Goal: Transaction & Acquisition: Book appointment/travel/reservation

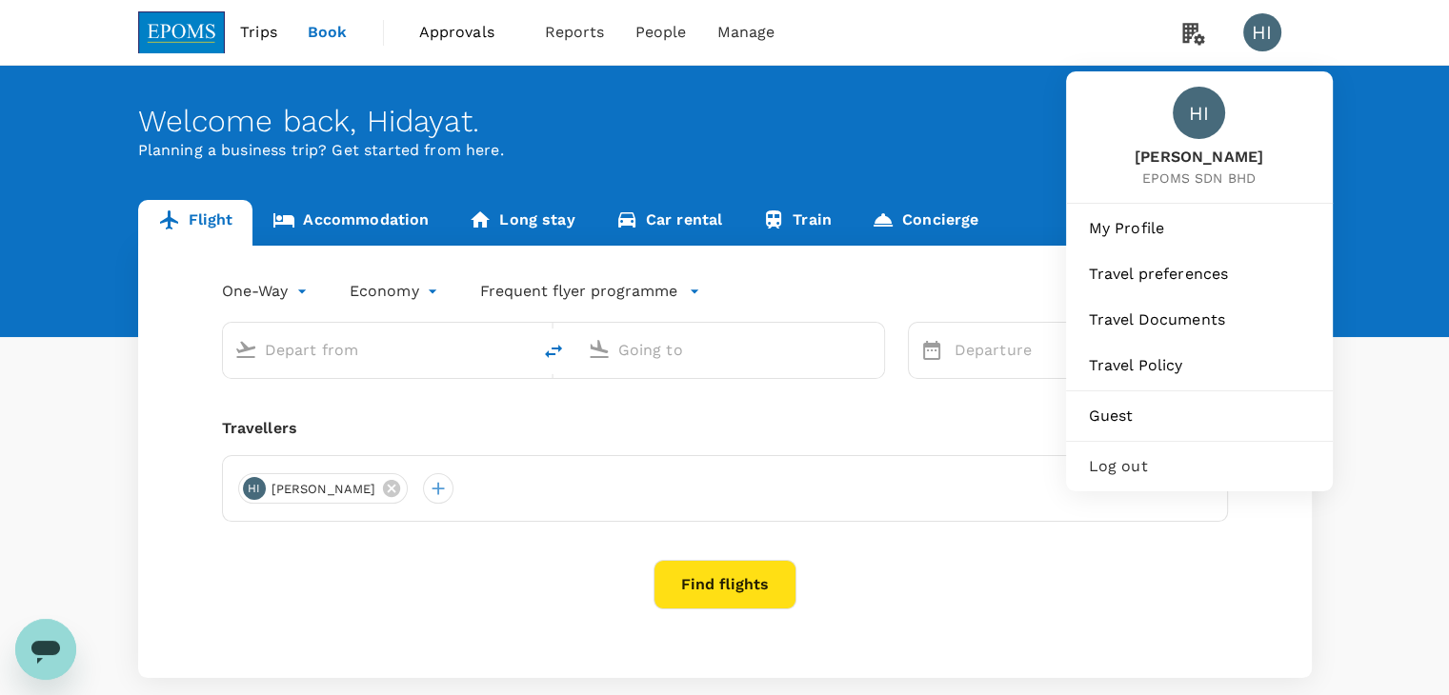
type input "Kuala Lumpur Intl ([GEOGRAPHIC_DATA])"
type input "Kota Kinabalu Intl (BKI)"
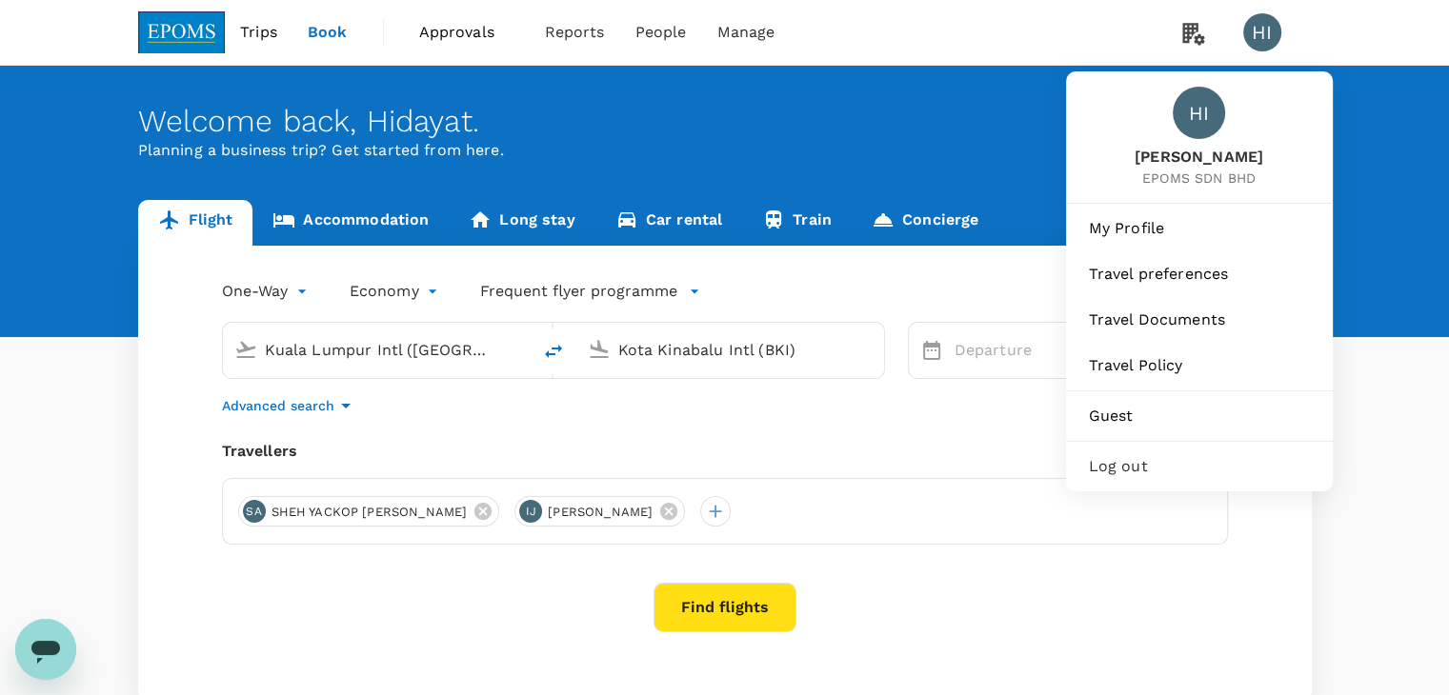
click at [1128, 462] on span "Log out" at bounding box center [1199, 466] width 221 height 23
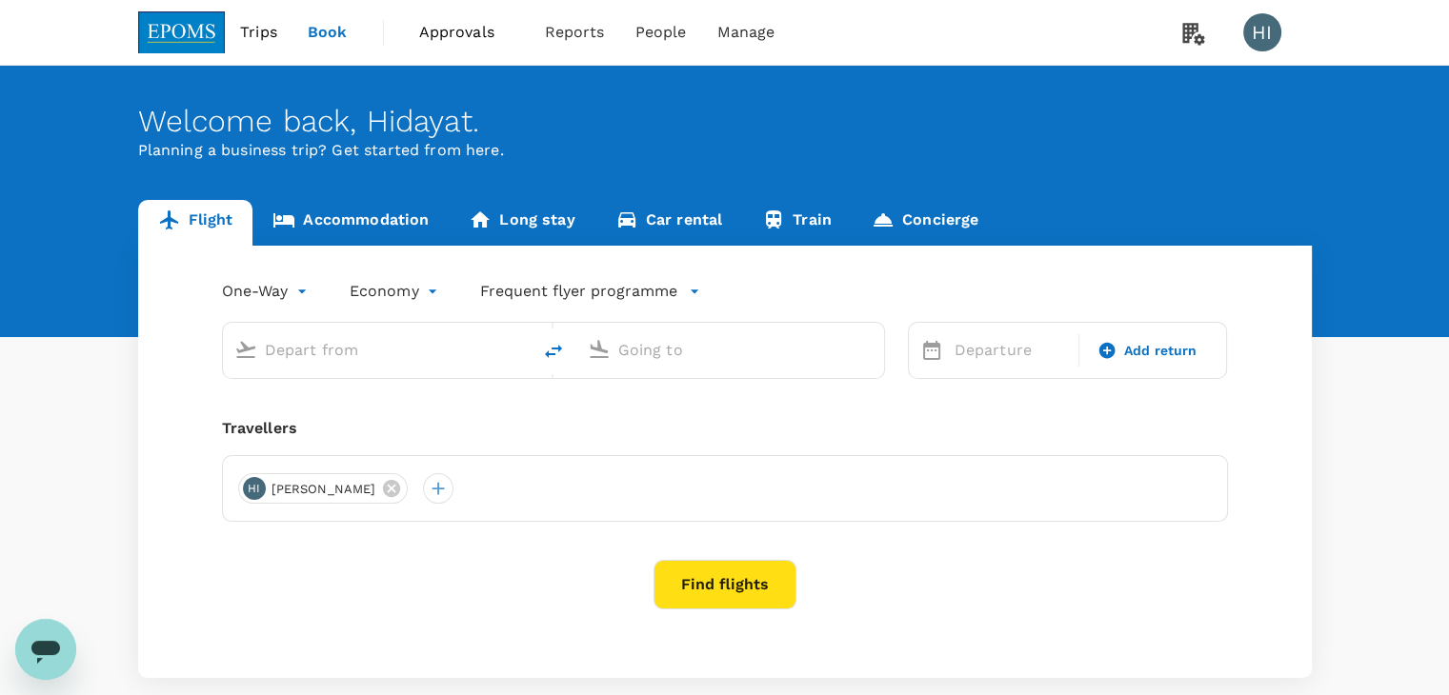
type input "Kuala Lumpur Intl ([GEOGRAPHIC_DATA])"
type input "Kota Kinabalu Intl (BKI)"
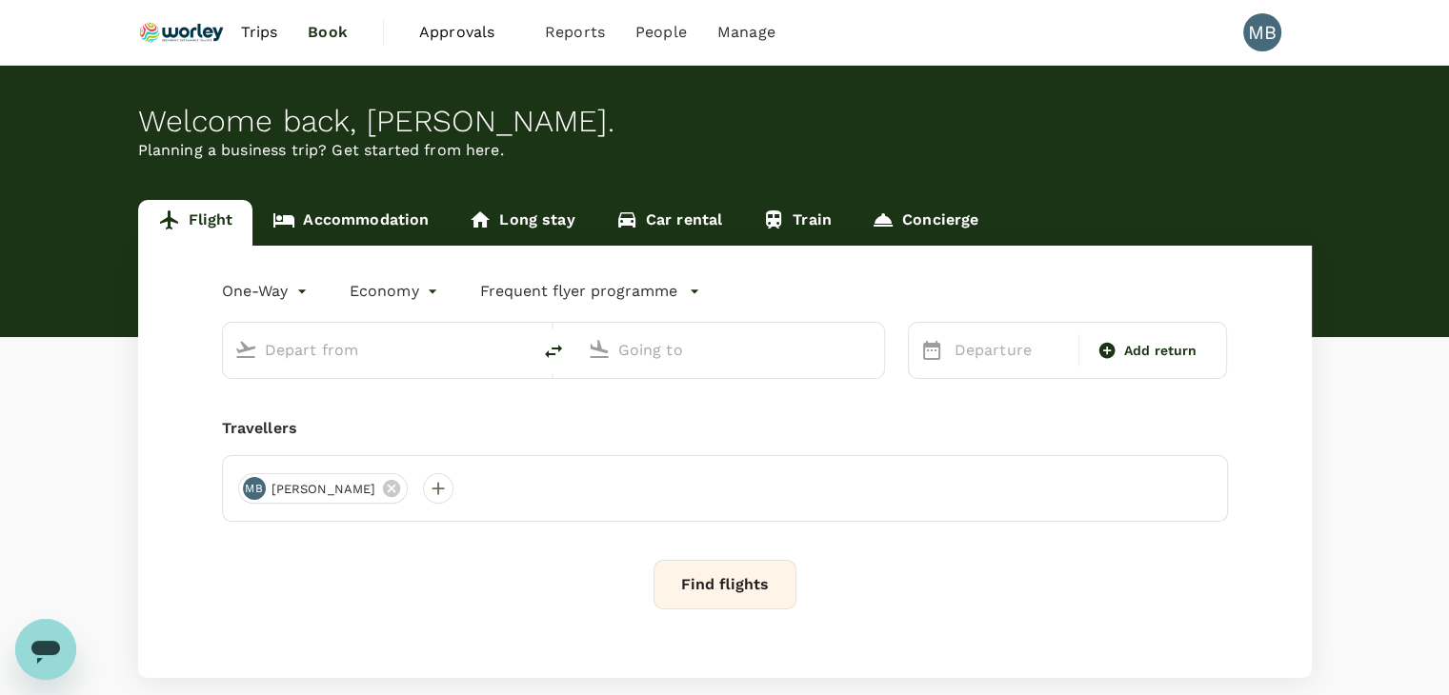
type input "Kuala Lumpur Intl ([GEOGRAPHIC_DATA])"
type input "Kuala Terengganu (TGG)"
